Goal: Use online tool/utility: Utilize a website feature to perform a specific function

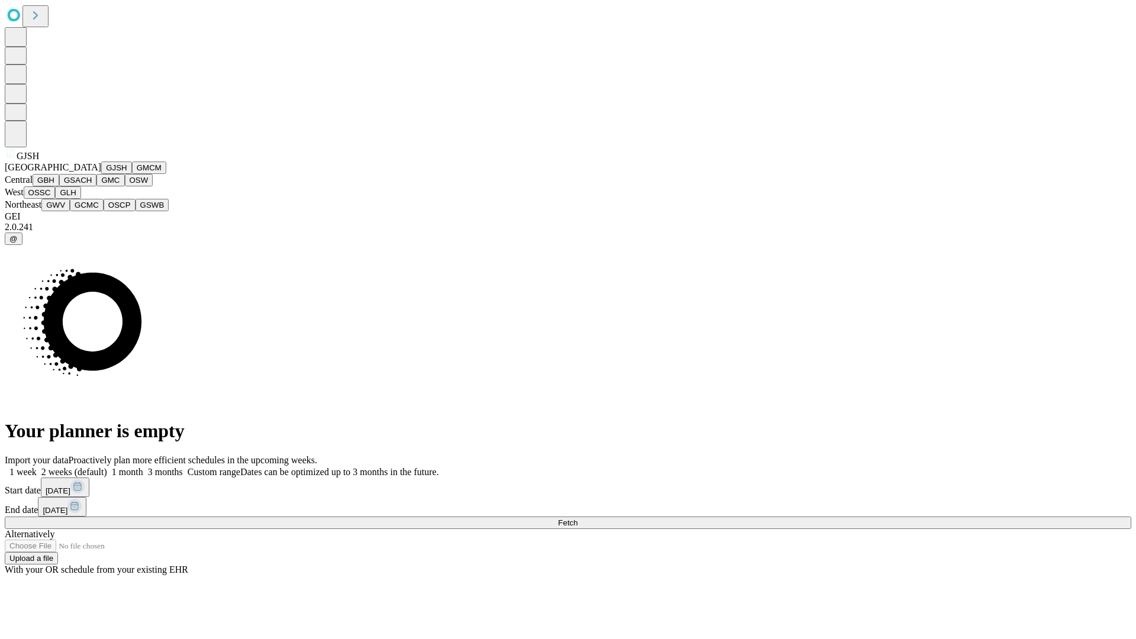
click at [101, 174] on button "GJSH" at bounding box center [116, 167] width 31 height 12
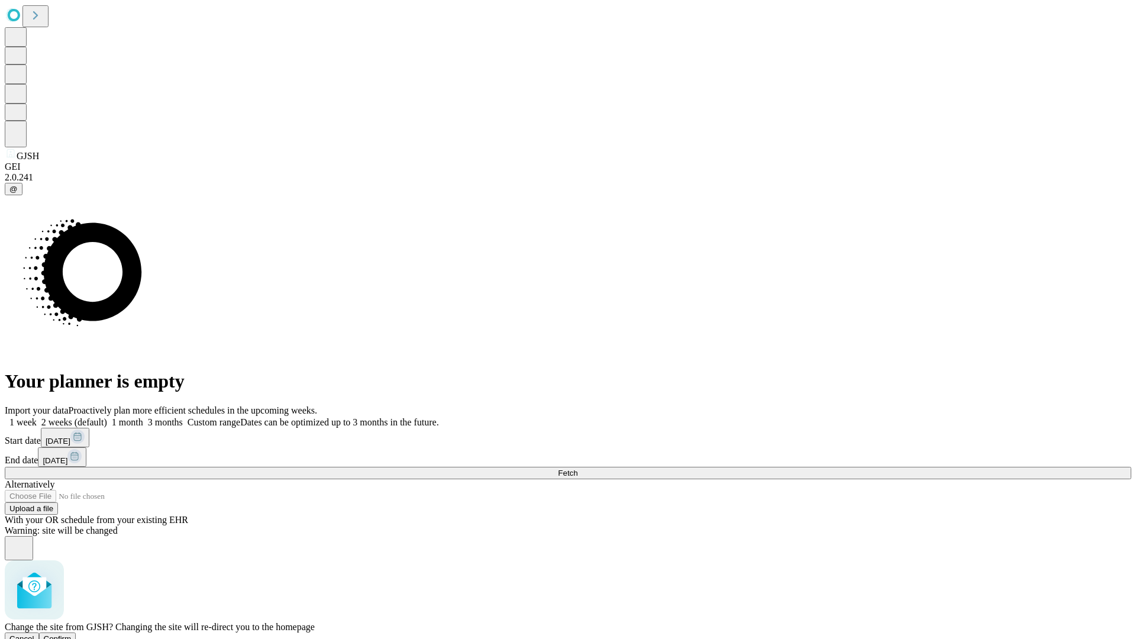
click at [72, 634] on span "Confirm" at bounding box center [58, 638] width 28 height 9
click at [107, 417] on label "2 weeks (default)" at bounding box center [72, 422] width 70 height 10
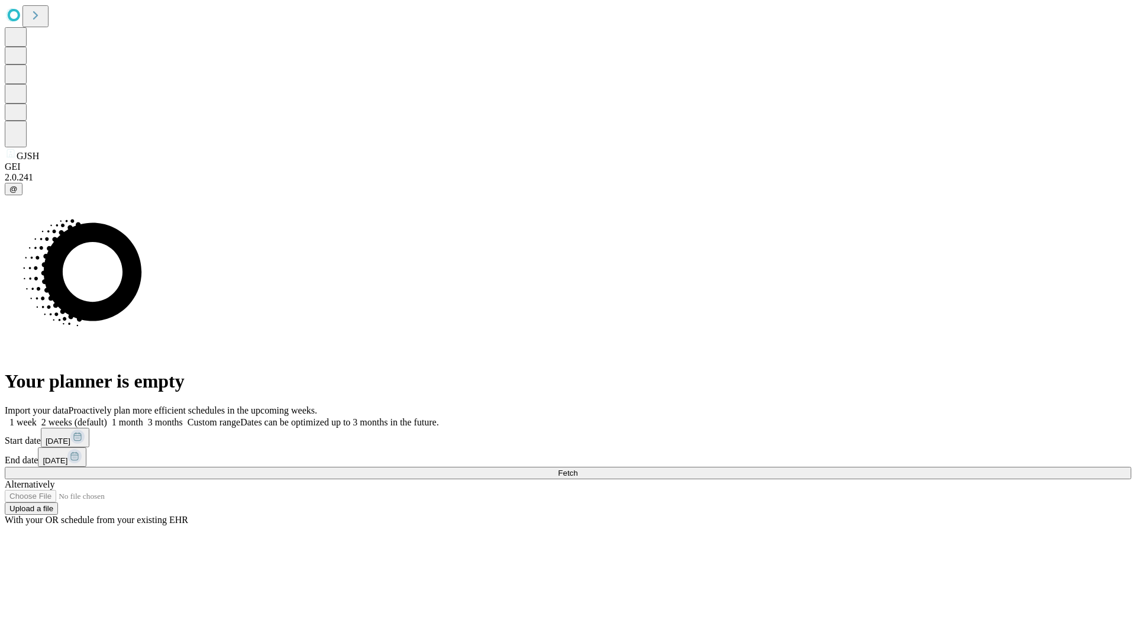
click at [577, 468] on span "Fetch" at bounding box center [568, 472] width 20 height 9
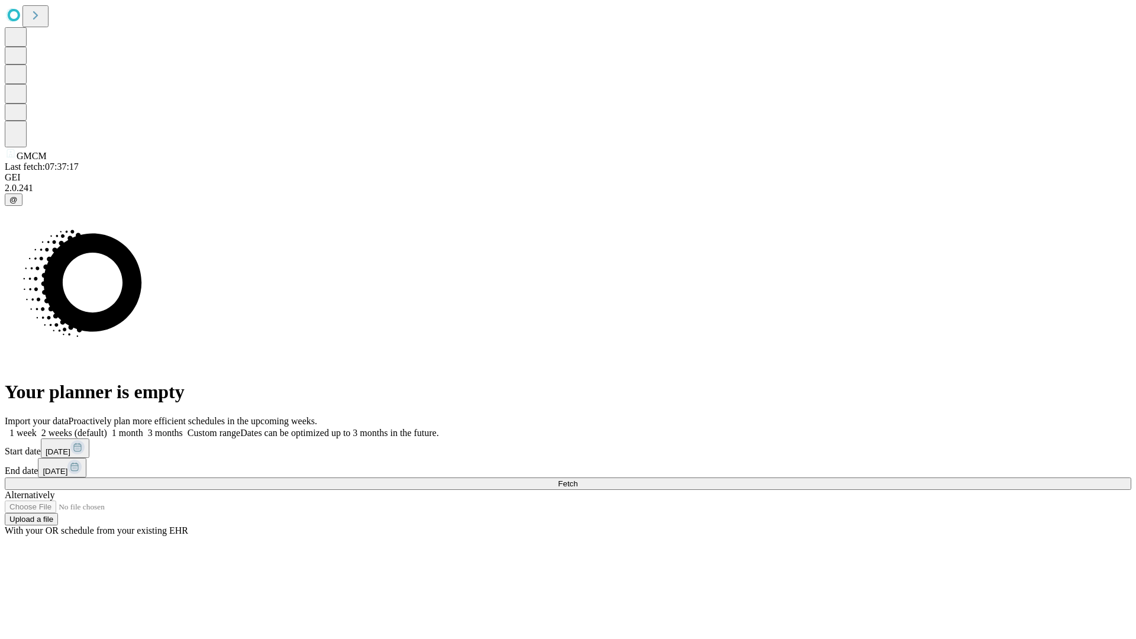
click at [107, 428] on label "2 weeks (default)" at bounding box center [72, 433] width 70 height 10
click at [577, 479] on span "Fetch" at bounding box center [568, 483] width 20 height 9
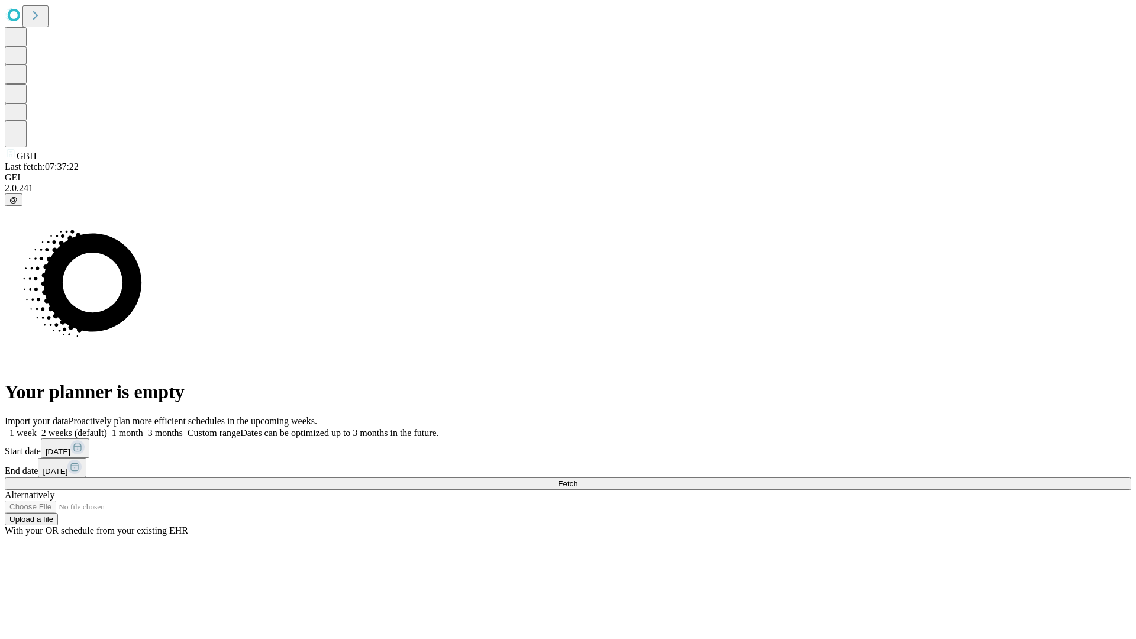
click at [107, 428] on label "2 weeks (default)" at bounding box center [72, 433] width 70 height 10
click at [577, 479] on span "Fetch" at bounding box center [568, 483] width 20 height 9
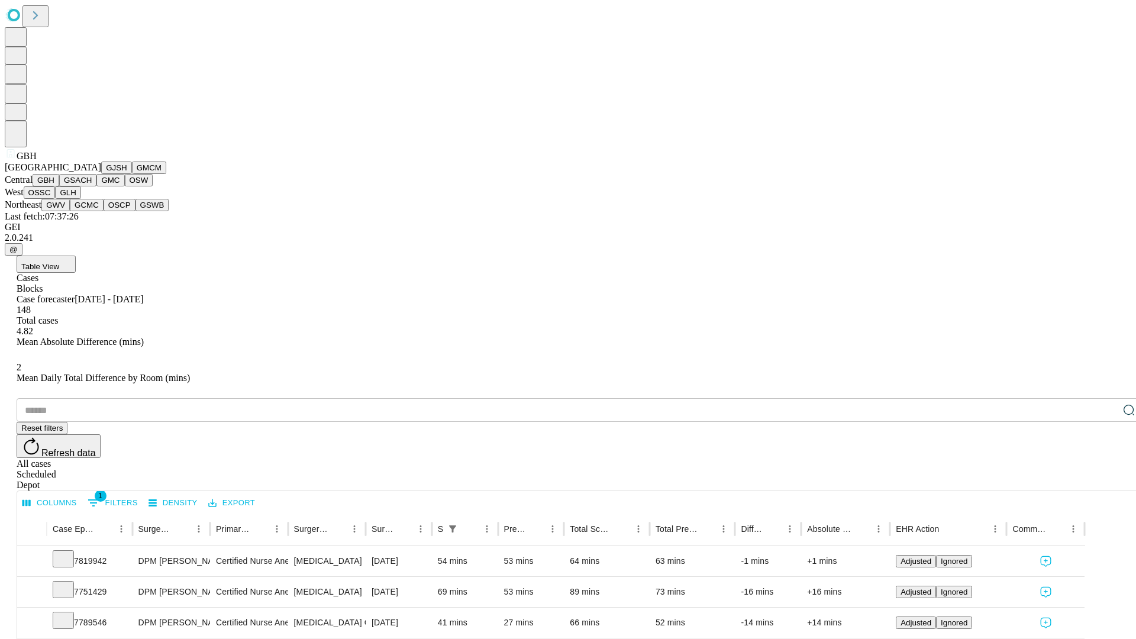
click at [92, 186] on button "GSACH" at bounding box center [77, 180] width 37 height 12
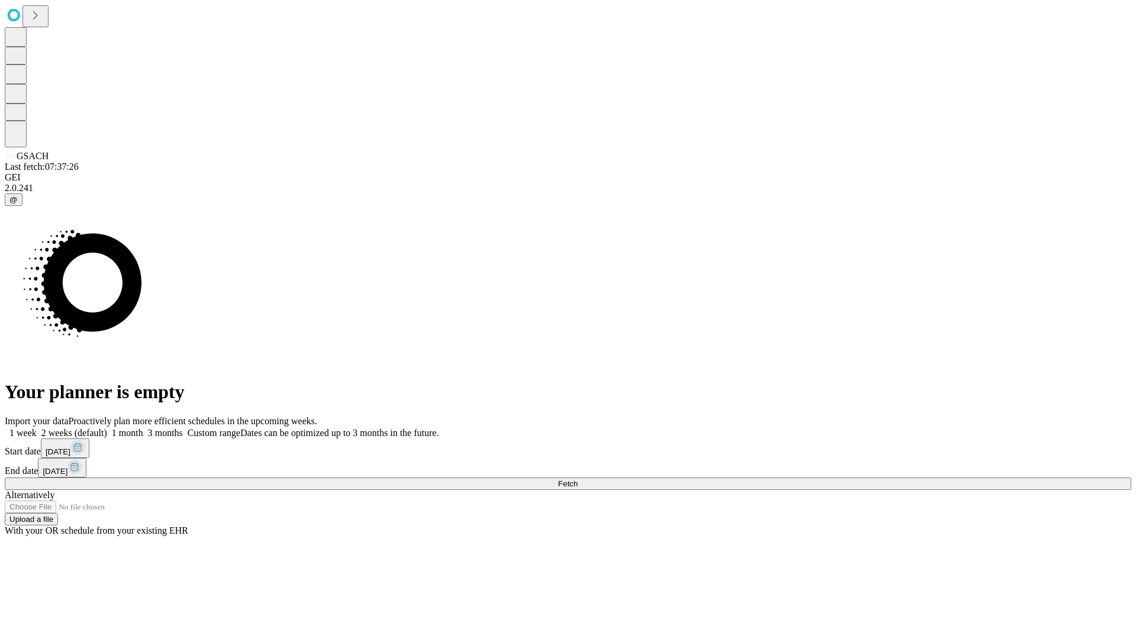
click at [107, 428] on label "2 weeks (default)" at bounding box center [72, 433] width 70 height 10
click at [577, 479] on span "Fetch" at bounding box center [568, 483] width 20 height 9
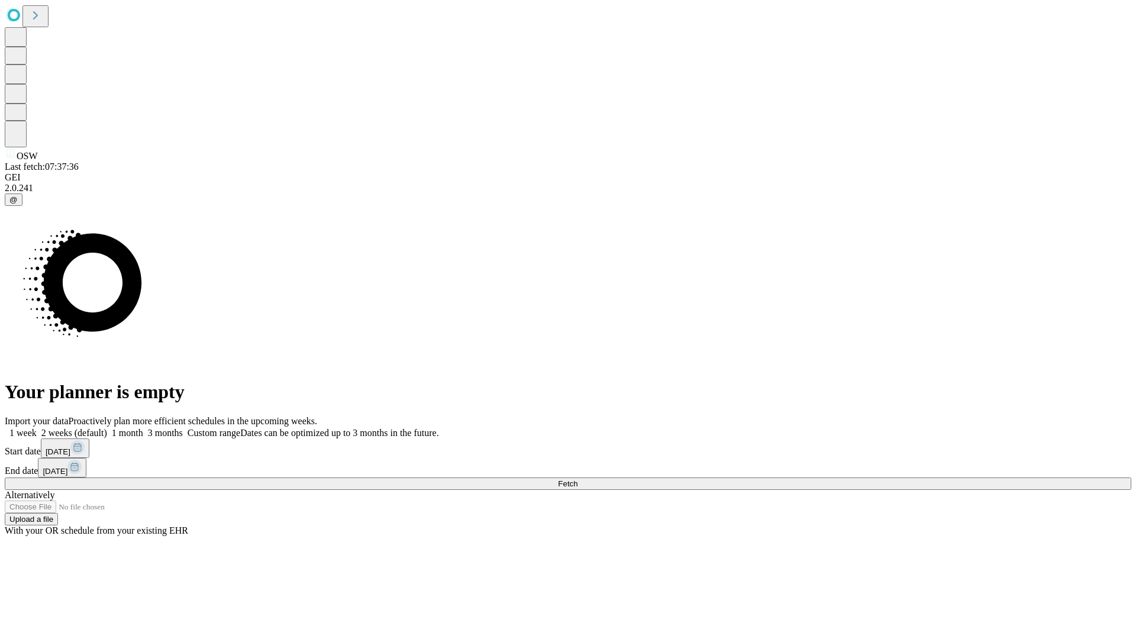
click at [107, 428] on label "2 weeks (default)" at bounding box center [72, 433] width 70 height 10
click at [577, 479] on span "Fetch" at bounding box center [568, 483] width 20 height 9
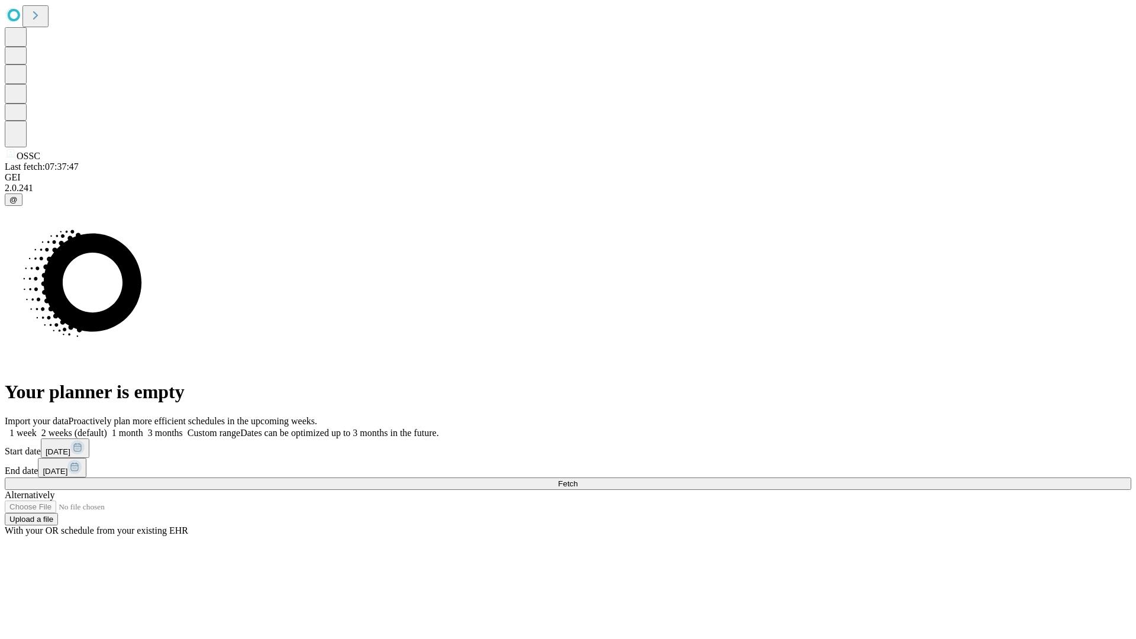
click at [107, 428] on label "2 weeks (default)" at bounding box center [72, 433] width 70 height 10
click at [577, 479] on span "Fetch" at bounding box center [568, 483] width 20 height 9
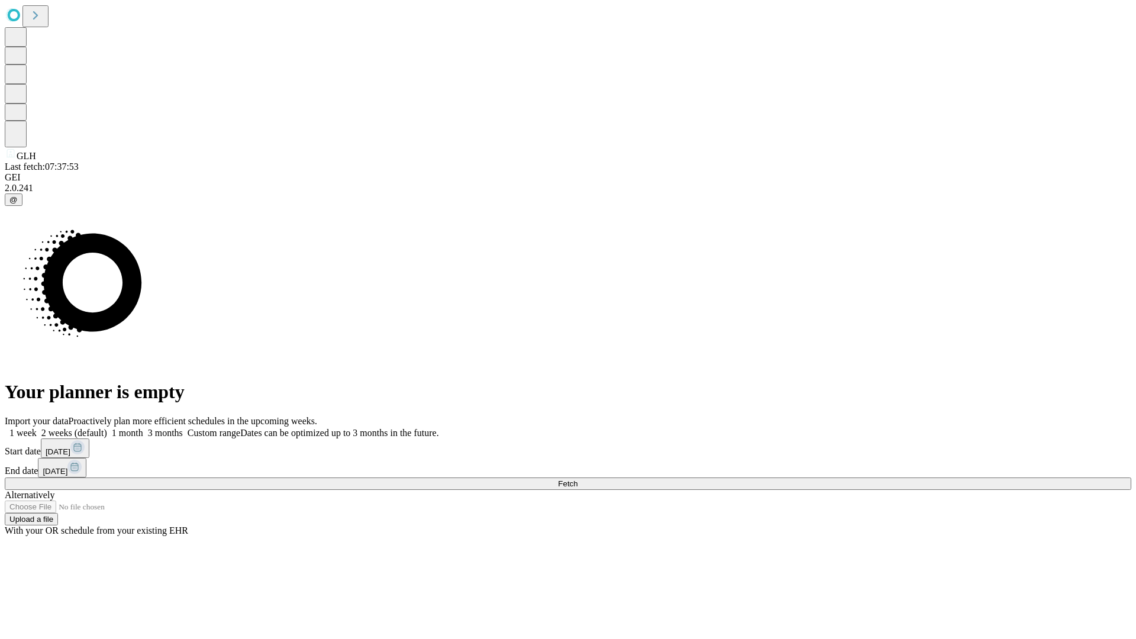
click at [107, 428] on label "2 weeks (default)" at bounding box center [72, 433] width 70 height 10
click at [577, 479] on span "Fetch" at bounding box center [568, 483] width 20 height 9
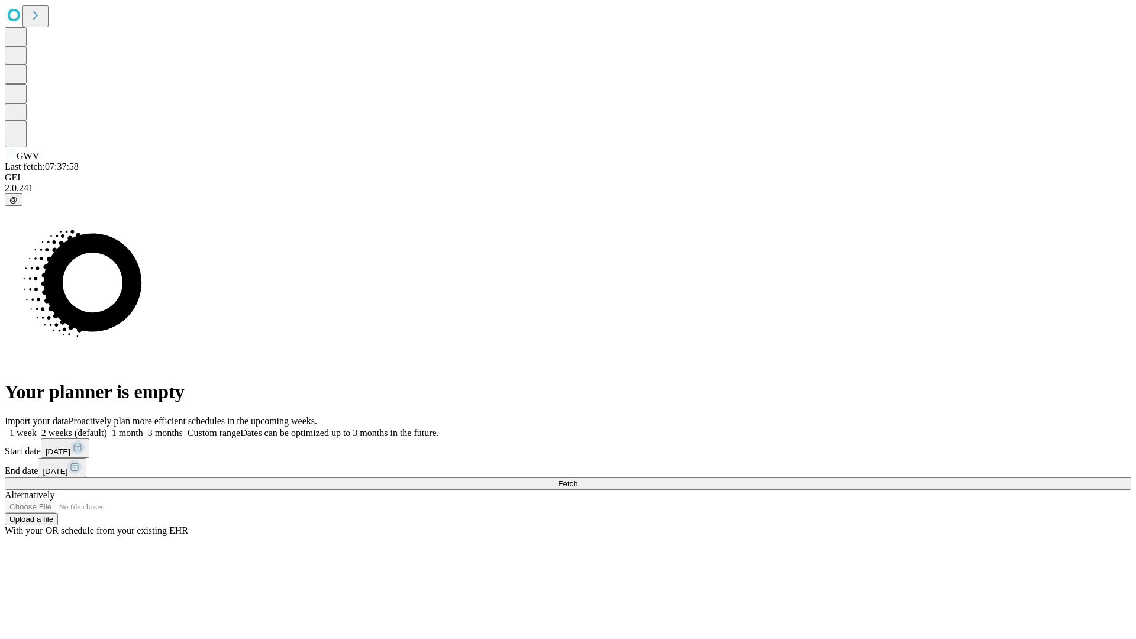
click at [107, 428] on label "2 weeks (default)" at bounding box center [72, 433] width 70 height 10
click at [577, 479] on span "Fetch" at bounding box center [568, 483] width 20 height 9
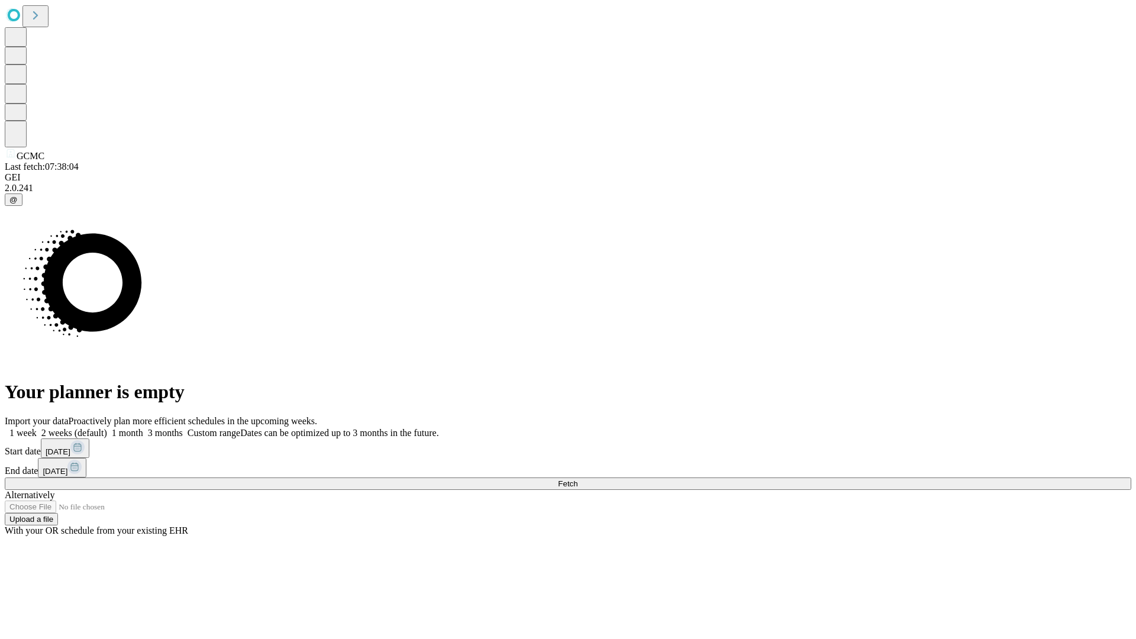
click at [107, 428] on label "2 weeks (default)" at bounding box center [72, 433] width 70 height 10
click at [577, 479] on span "Fetch" at bounding box center [568, 483] width 20 height 9
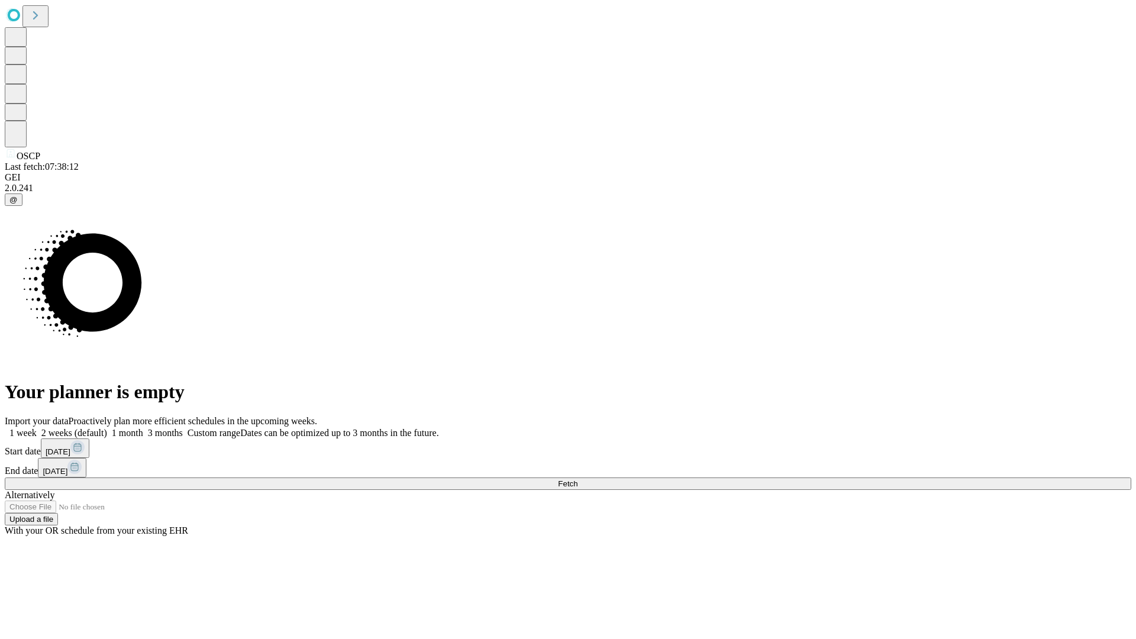
click at [577, 479] on span "Fetch" at bounding box center [568, 483] width 20 height 9
